Goal: Task Accomplishment & Management: Complete application form

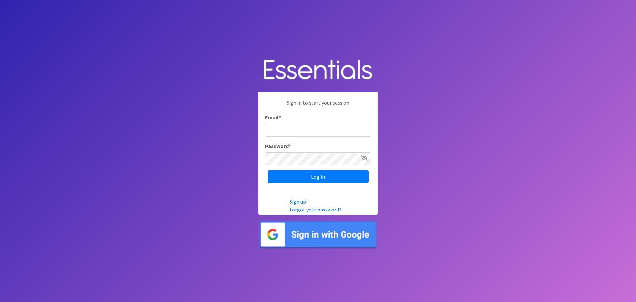
click at [290, 128] on input "Email *" at bounding box center [318, 130] width 106 height 13
click at [295, 126] on input "layhees" at bounding box center [318, 130] width 106 height 13
type input "[EMAIL_ADDRESS][DOMAIN_NAME]"
click at [268, 170] on input "Log in" at bounding box center [318, 176] width 101 height 13
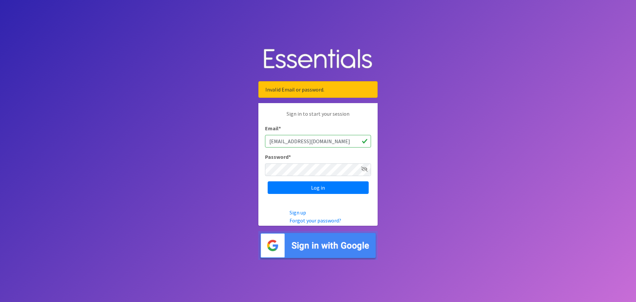
click at [364, 168] on icon at bounding box center [364, 168] width 7 height 5
click at [268, 181] on input "Log in" at bounding box center [318, 187] width 101 height 13
click at [367, 168] on icon at bounding box center [364, 168] width 7 height 5
click at [345, 190] on input "Log in" at bounding box center [318, 187] width 101 height 13
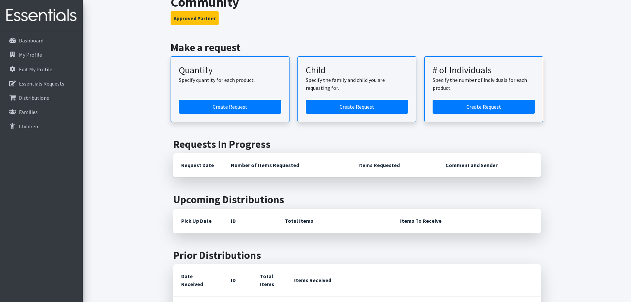
scroll to position [331, 0]
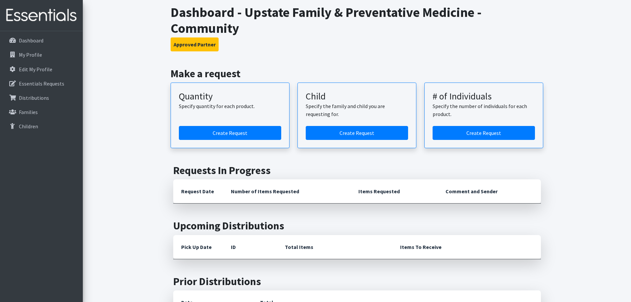
click at [251, 124] on article "Quantity Specify quantity for each product. Create Request" at bounding box center [230, 115] width 119 height 66
click at [251, 126] on link "Create Request" at bounding box center [230, 133] width 102 height 14
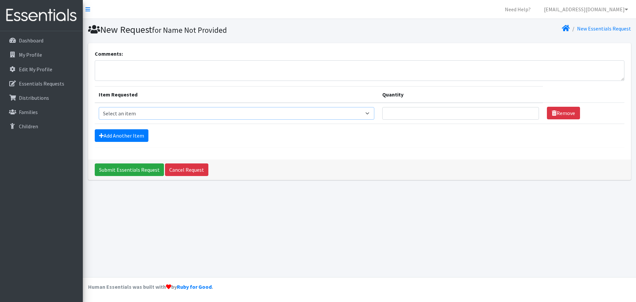
click at [168, 115] on select "Select an item 2T3T(30/child) 3T4T(30/child) 4T5T(30/child) Cloth Diaper Kit (s…" at bounding box center [237, 113] width 276 height 13
click at [199, 110] on select "Select an item 2T3T(30/child) 3T4T(30/child) 4T5T(30/child) Cloth Diaper Kit (s…" at bounding box center [237, 113] width 276 height 13
select select "961"
click at [99, 107] on select "Select an item 2T3T(30/child) 3T4T(30/child) 4T5T(30/child) Cloth Diaper Kit (s…" at bounding box center [237, 113] width 276 height 13
click at [435, 115] on input "Quantity" at bounding box center [460, 113] width 157 height 13
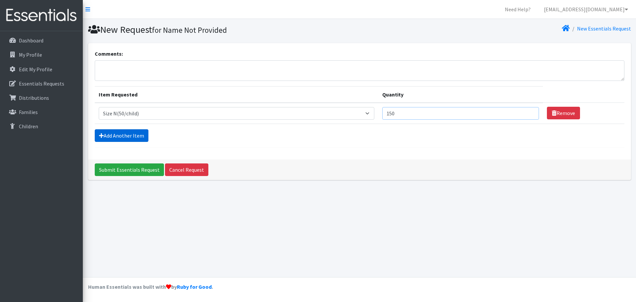
type input "150"
click at [125, 139] on link "Add Another Item" at bounding box center [122, 135] width 54 height 13
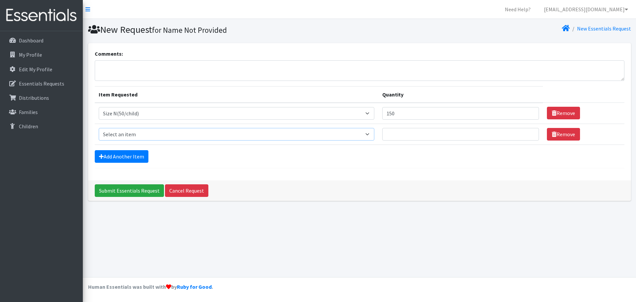
click at [171, 135] on select "Select an item 2T3T(30/child) 3T4T(30/child) 4T5T(30/child) Cloth Diaper Kit (s…" at bounding box center [237, 134] width 276 height 13
select select "950"
click at [99, 128] on select "Select an item 2T3T(30/child) 3T4T(30/child) 4T5T(30/child) Cloth Diaper Kit (s…" at bounding box center [237, 134] width 276 height 13
drag, startPoint x: 434, startPoint y: 134, endPoint x: 437, endPoint y: 137, distance: 3.5
click at [434, 135] on input "Quantity" at bounding box center [460, 134] width 157 height 13
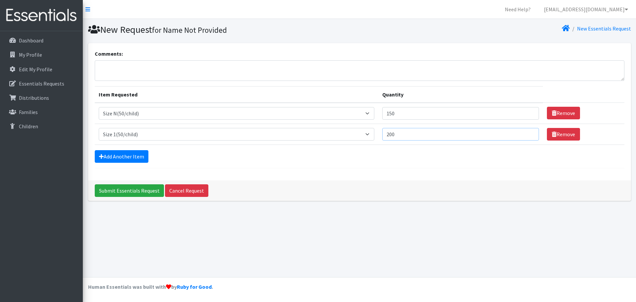
type input "200"
click at [417, 115] on input "150" at bounding box center [460, 113] width 157 height 13
type input "1"
type input "200"
click at [132, 156] on link "Add Another Item" at bounding box center [122, 156] width 54 height 13
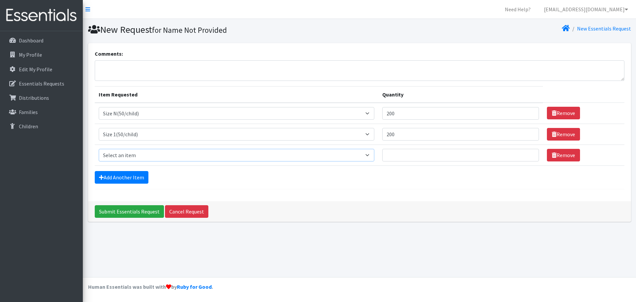
click at [137, 153] on select "Select an item 2T3T(30/child) 3T4T(30/child) 4T5T(30/child) Cloth Diaper Kit (s…" at bounding box center [237, 155] width 276 height 13
select select "964"
click at [99, 149] on select "Select an item 2T3T(30/child) 3T4T(30/child) 4T5T(30/child) Cloth Diaper Kit (s…" at bounding box center [237, 155] width 276 height 13
click at [435, 154] on input "Quantity" at bounding box center [460, 155] width 157 height 13
type input "200"
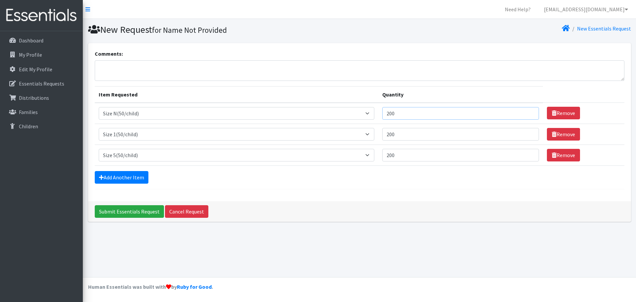
click at [392, 112] on input "200" at bounding box center [460, 113] width 157 height 13
type input "300"
click at [399, 180] on div "Add Another Item" at bounding box center [360, 177] width 530 height 13
click at [135, 178] on link "Add Another Item" at bounding box center [122, 177] width 54 height 13
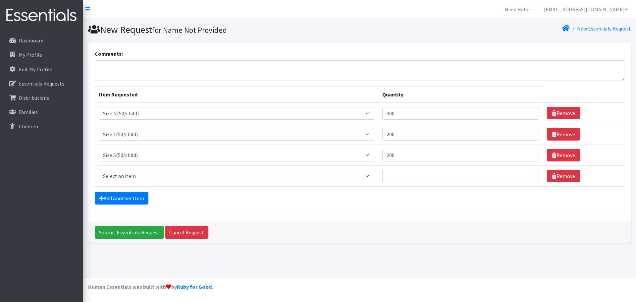
click at [163, 178] on select "Select an item 2T3T(30/child) 3T4T(30/child) 4T5T(30/child) Cloth Diaper Kit (s…" at bounding box center [237, 176] width 276 height 13
drag, startPoint x: 552, startPoint y: 205, endPoint x: 568, endPoint y: 192, distance: 20.4
click at [557, 204] on form "Comments: Item Requested Quantity Item Requested Select an item 2T3T(30/child) …" at bounding box center [360, 130] width 530 height 160
click at [570, 180] on link "Remove" at bounding box center [563, 176] width 33 height 13
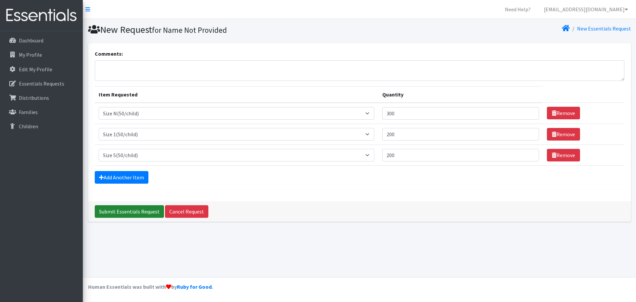
click at [127, 213] on input "Submit Essentials Request" at bounding box center [129, 211] width 69 height 13
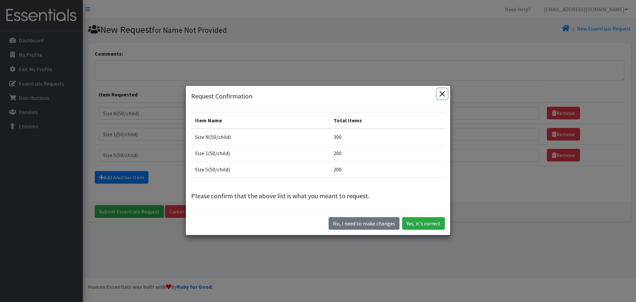
click at [439, 95] on button "Close" at bounding box center [442, 93] width 11 height 11
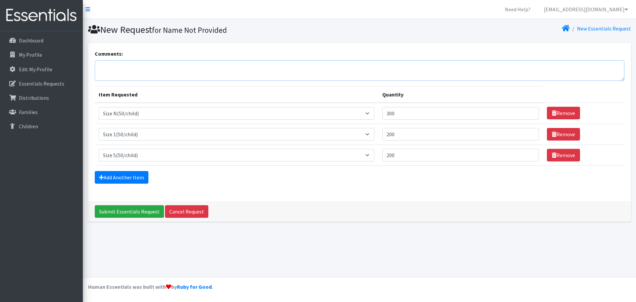
click at [194, 64] on textarea "Comments:" at bounding box center [360, 70] width 530 height 21
type textarea "Family Med Community"
click at [142, 212] on input "Submit Essentials Request" at bounding box center [129, 211] width 69 height 13
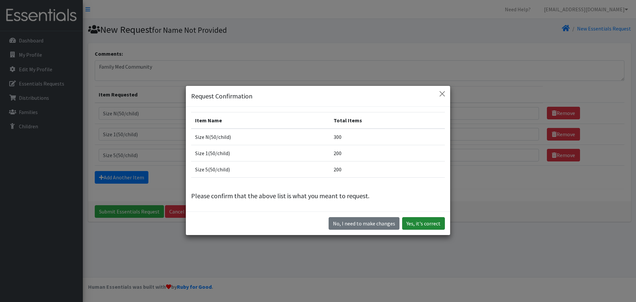
click at [423, 224] on button "Yes, it's correct" at bounding box center [423, 223] width 43 height 13
